Goal: Task Accomplishment & Management: Use online tool/utility

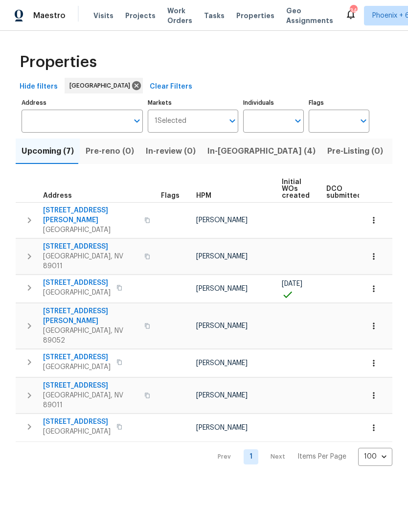
click at [227, 155] on span "In-[GEOGRAPHIC_DATA] (4)" at bounding box center [262, 151] width 108 height 14
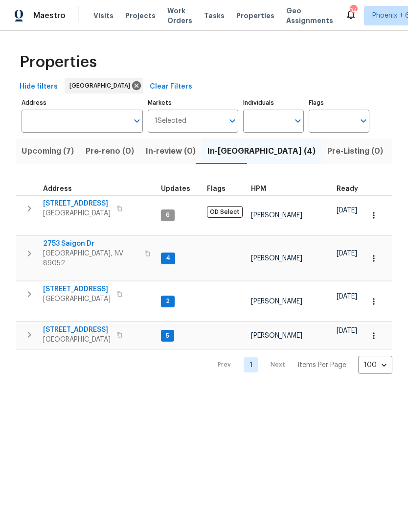
click at [271, 126] on input "Individuals" at bounding box center [266, 121] width 46 height 23
type input "julian"
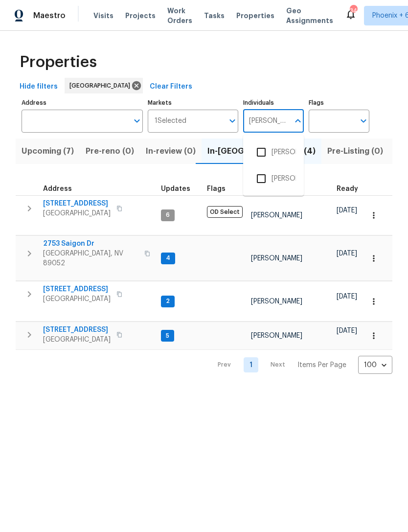
click at [262, 155] on input "checkbox" at bounding box center [261, 152] width 21 height 21
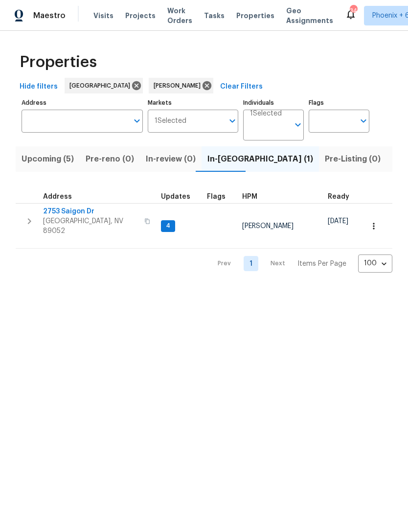
click at [60, 165] on span "Upcoming (5)" at bounding box center [48, 159] width 52 height 14
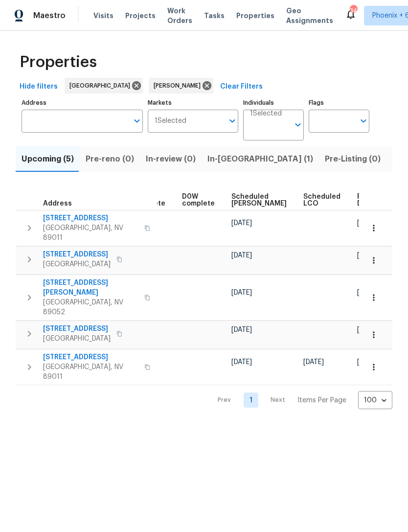
scroll to position [0, 245]
click at [358, 198] on span "Ready Date" at bounding box center [369, 200] width 22 height 14
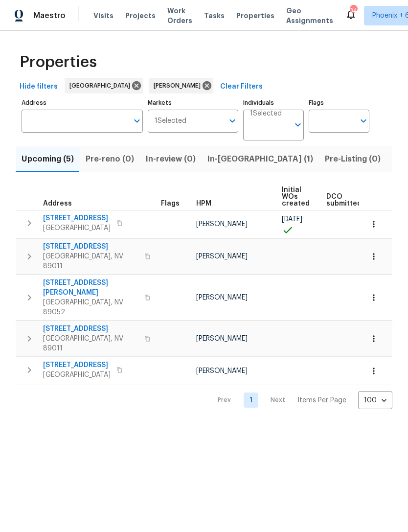
click at [235, 161] on span "In-reno (1)" at bounding box center [261, 159] width 106 height 14
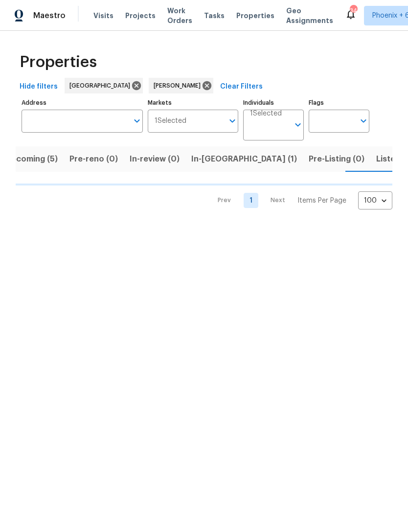
scroll to position [0, 18]
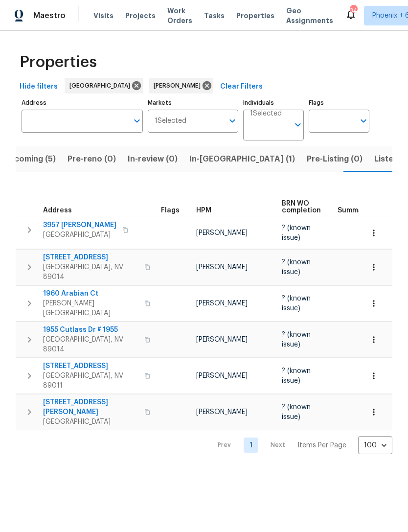
click at [205, 160] on span "In-[GEOGRAPHIC_DATA] (1)" at bounding box center [242, 159] width 106 height 14
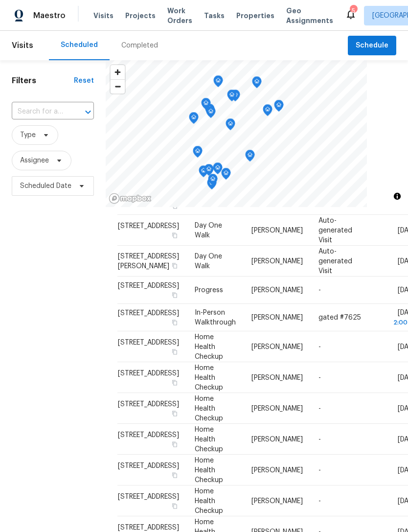
scroll to position [211, 0]
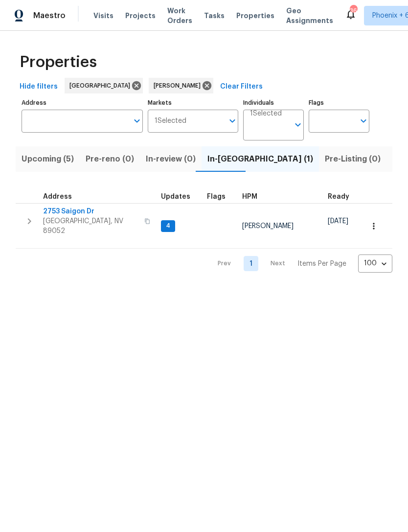
click at [69, 156] on span "Upcoming (5)" at bounding box center [48, 159] width 52 height 14
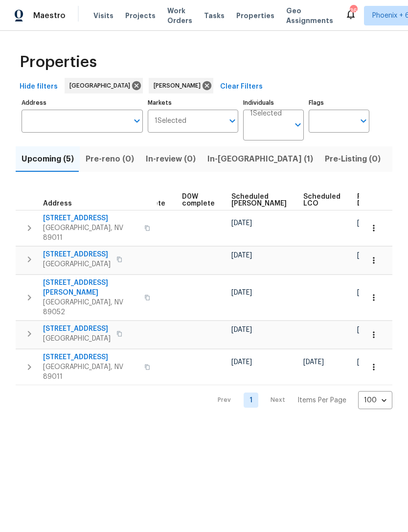
scroll to position [0, 245]
click at [358, 199] on span "Ready Date" at bounding box center [369, 200] width 22 height 14
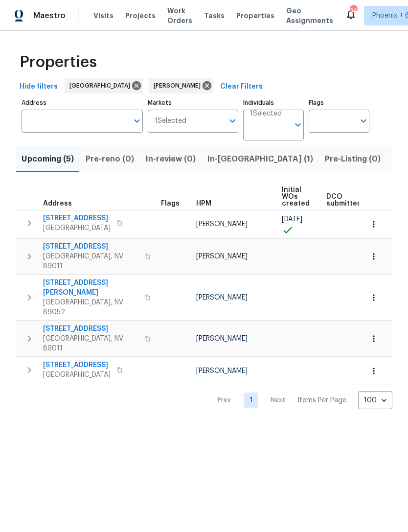
click at [232, 156] on span "In-reno (1)" at bounding box center [261, 159] width 106 height 14
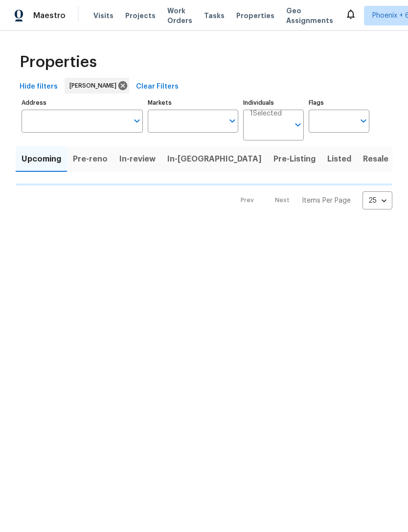
type input "100"
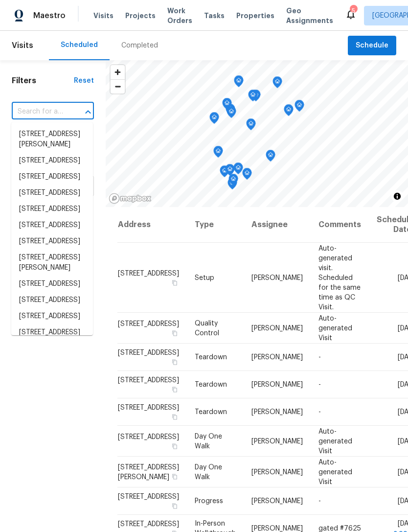
scroll to position [211, 0]
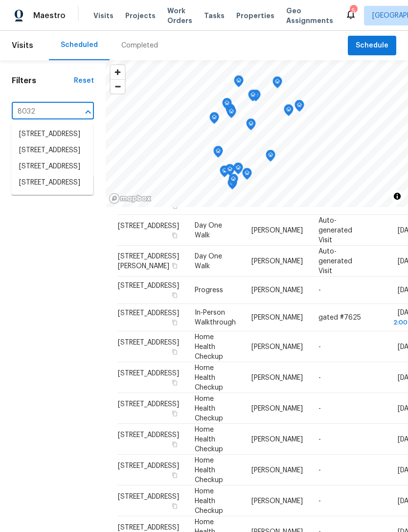
type input "8032 a"
click at [39, 140] on li "[STREET_ADDRESS]" at bounding box center [52, 134] width 82 height 16
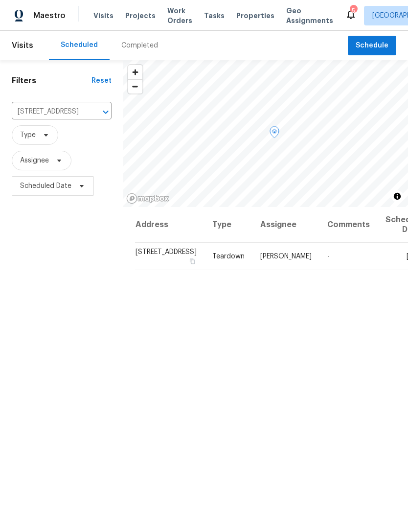
click at [0, 0] on icon at bounding box center [0, 0] width 0 height 0
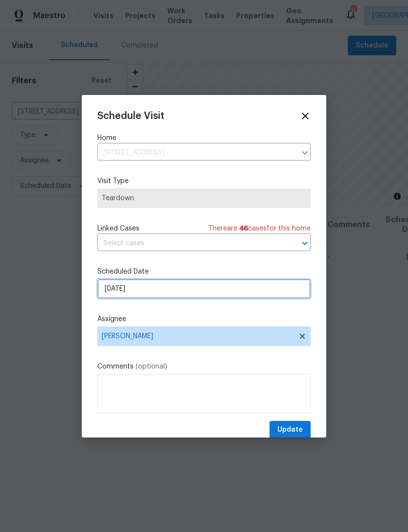
click at [178, 291] on input "[DATE]" at bounding box center [203, 289] width 213 height 20
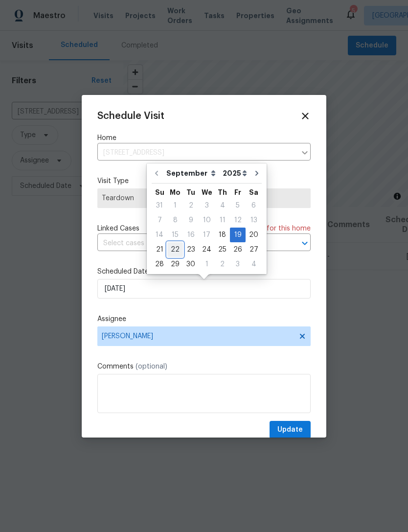
click at [177, 247] on div "22" at bounding box center [175, 250] width 16 height 14
type input "[DATE]"
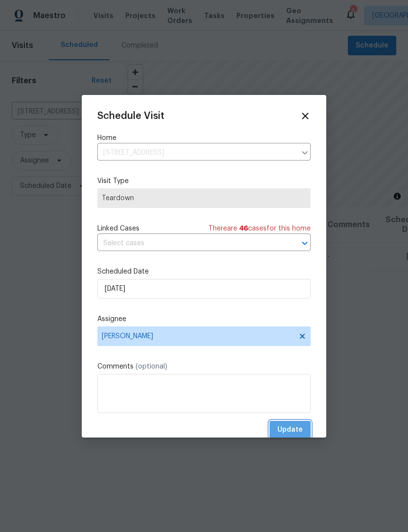
click at [292, 427] on span "Update" at bounding box center [290, 430] width 25 height 12
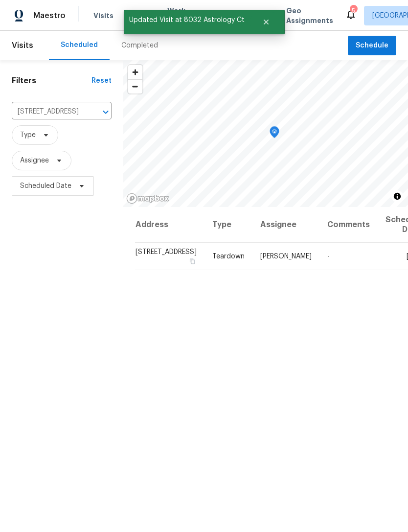
click at [88, 113] on icon "Clear" at bounding box center [93, 112] width 10 height 10
